Goal: Task Accomplishment & Management: Manage account settings

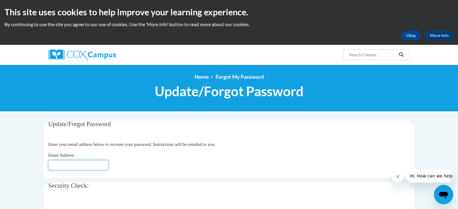
click at [67, 161] on input "Email Address" at bounding box center [78, 165] width 60 height 10
type input "[EMAIL_ADDRESS][DOMAIN_NAME]"
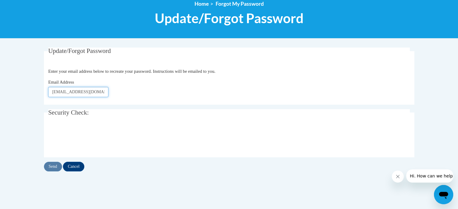
scroll to position [90, 0]
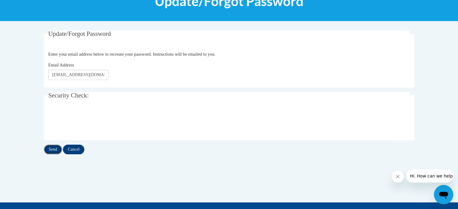
click at [51, 148] on input "Send" at bounding box center [53, 150] width 18 height 10
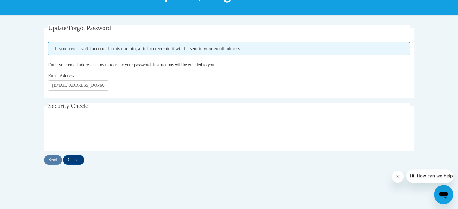
scroll to position [120, 0]
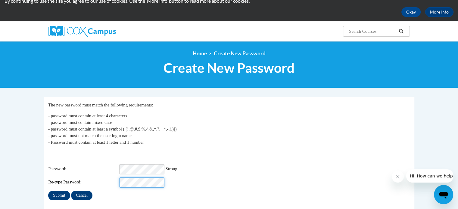
scroll to position [60, 0]
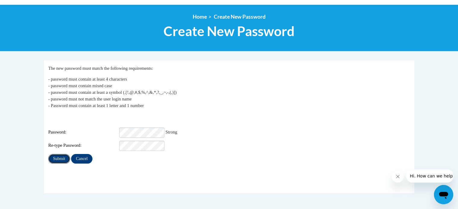
click at [61, 154] on input "Submit" at bounding box center [59, 159] width 22 height 10
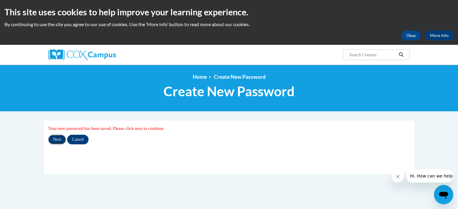
click at [55, 139] on input "Next" at bounding box center [57, 140] width 18 height 10
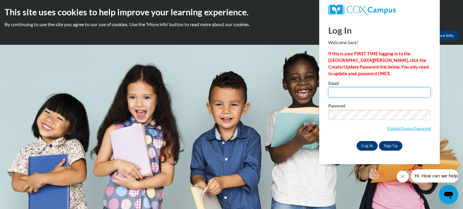
type input "pkaiser@cesa1.k12.wi.us"
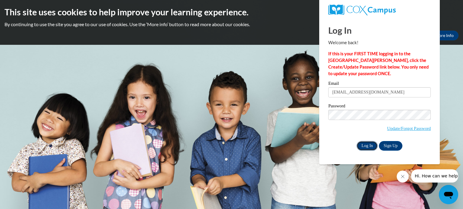
click at [367, 145] on input "Log In" at bounding box center [366, 146] width 21 height 10
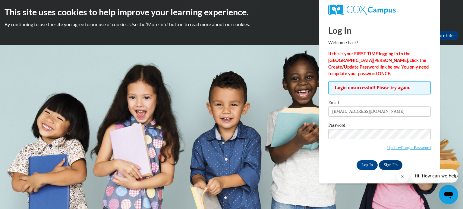
click at [337, 147] on span "Update/Forgot Password" at bounding box center [379, 141] width 102 height 25
click at [297, 133] on body "This site uses cookies to help improve your learning experience. By continuing …" at bounding box center [231, 104] width 463 height 209
click at [356, 161] on input "Log In" at bounding box center [366, 166] width 21 height 10
click at [359, 165] on input "Log In" at bounding box center [366, 166] width 21 height 10
click at [411, 147] on link "Update/Forgot Password" at bounding box center [409, 147] width 44 height 5
